Goal: Transaction & Acquisition: Subscribe to service/newsletter

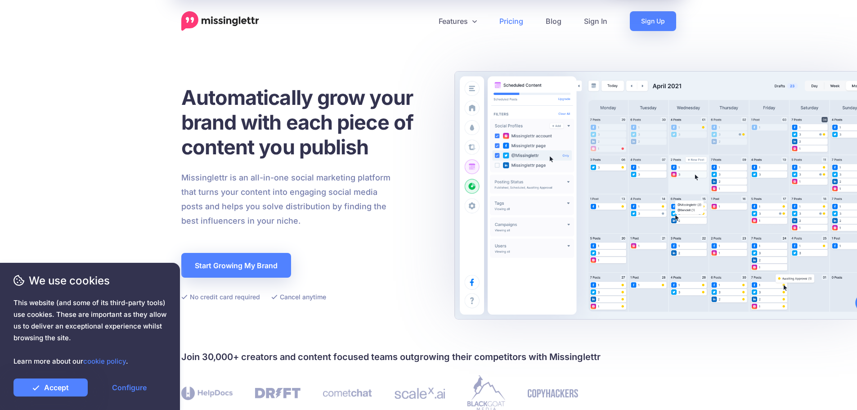
click at [505, 17] on link "Pricing" at bounding box center [511, 21] width 46 height 20
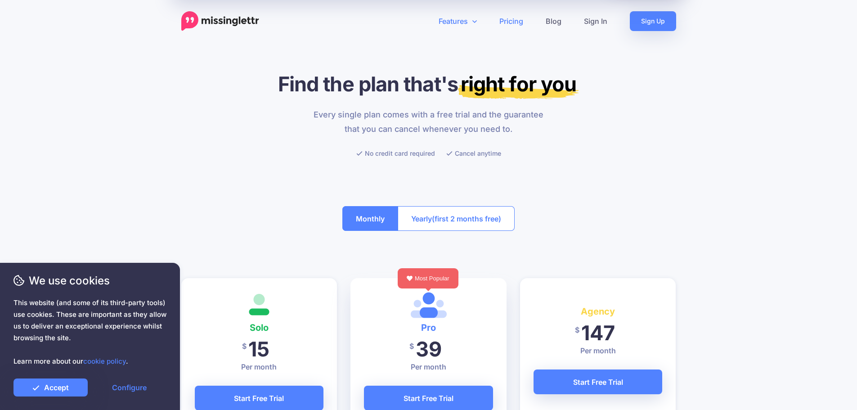
click at [474, 16] on link "Features" at bounding box center [458, 21] width 61 height 20
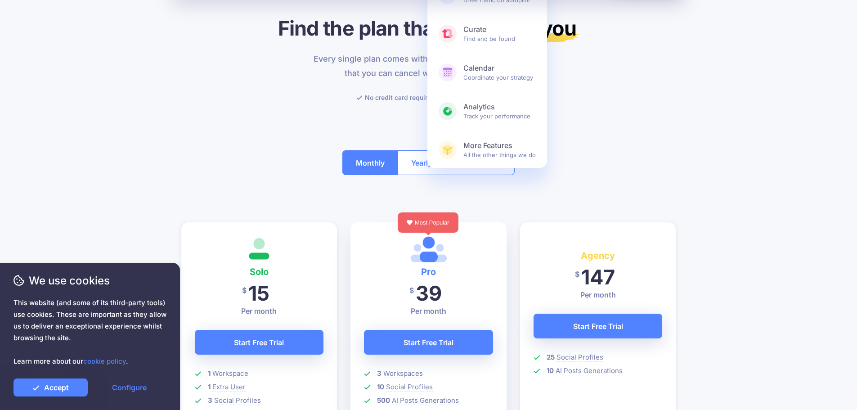
scroll to position [135, 0]
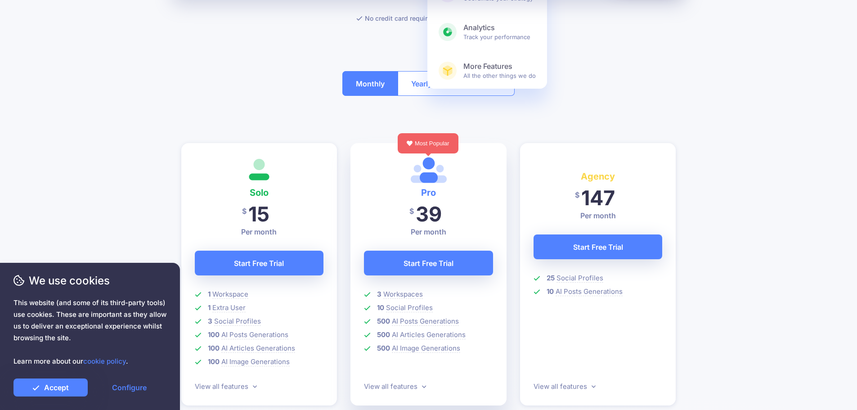
click at [350, 105] on div "Monthly Yearly (first 2 months free)" at bounding box center [428, 84] width 172 height 52
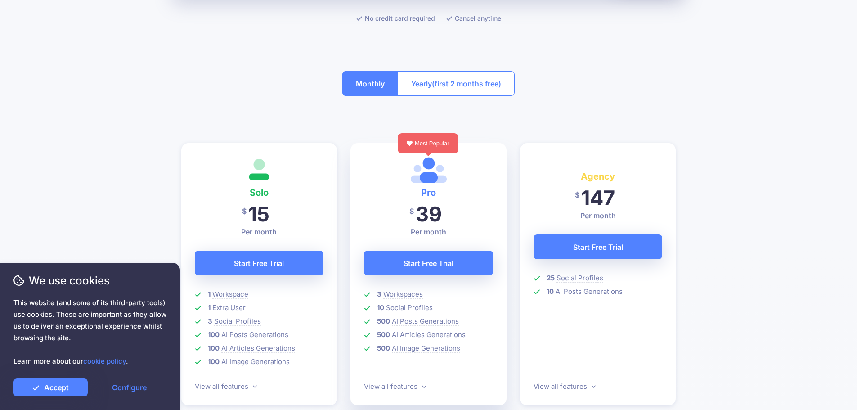
click at [451, 89] on span "(first 2 months free)" at bounding box center [466, 84] width 69 height 14
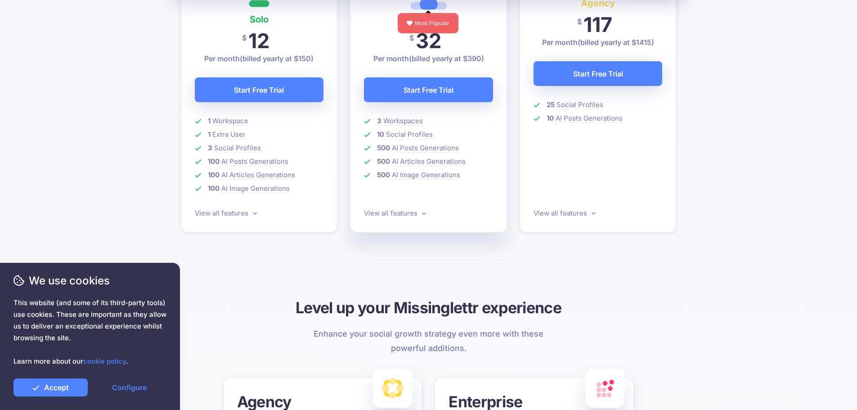
scroll to position [360, 0]
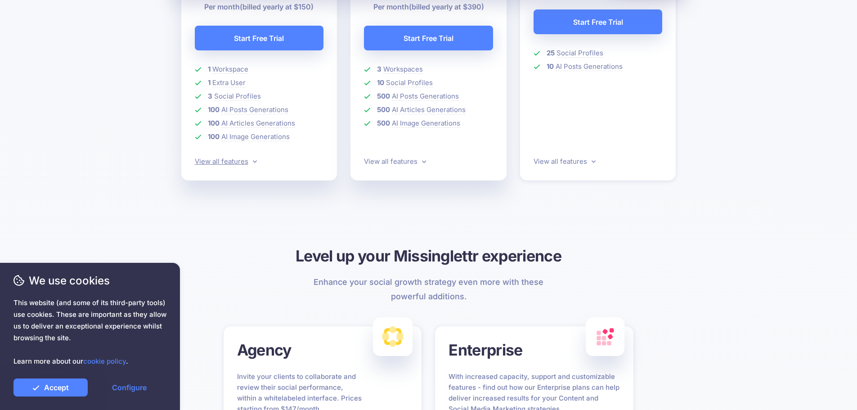
click at [249, 165] on link "View all features" at bounding box center [226, 161] width 62 height 9
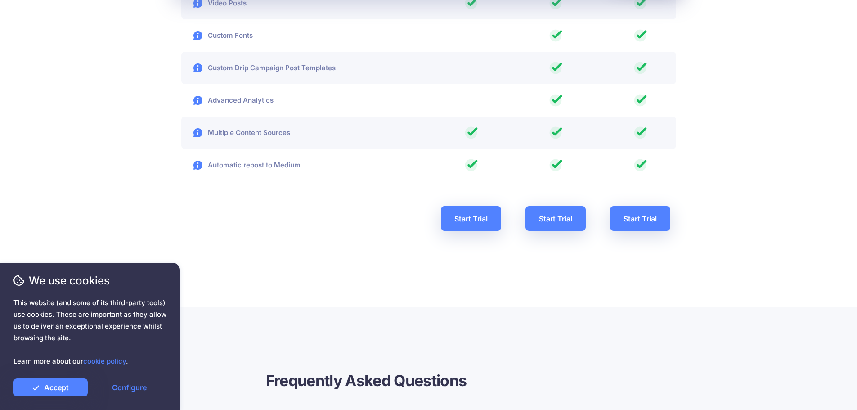
scroll to position [1737, 0]
